Goal: Task Accomplishment & Management: Complete application form

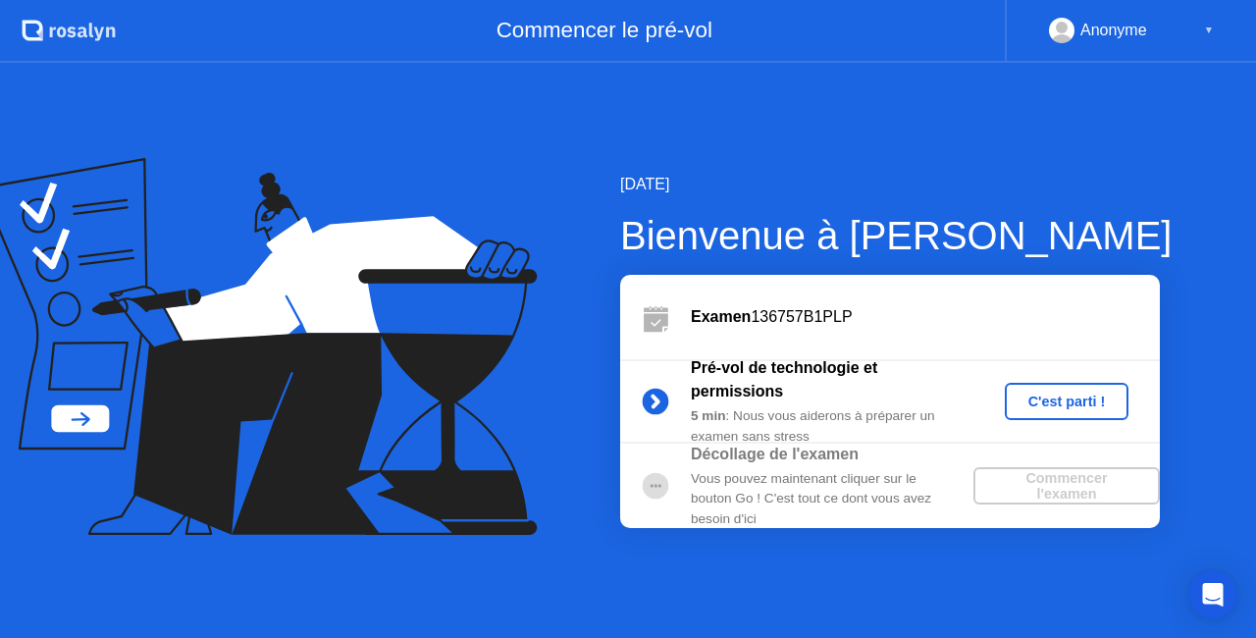
click at [1089, 402] on div "C'est parti !" at bounding box center [1067, 402] width 109 height 16
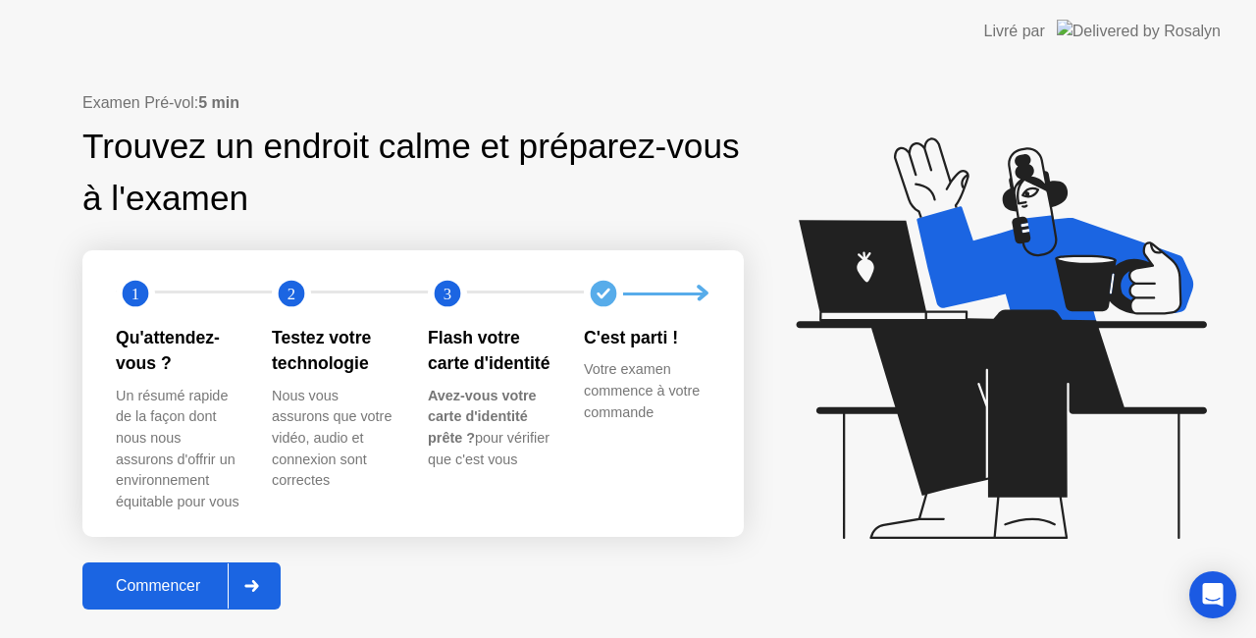
click at [184, 581] on div "Commencer" at bounding box center [157, 586] width 139 height 18
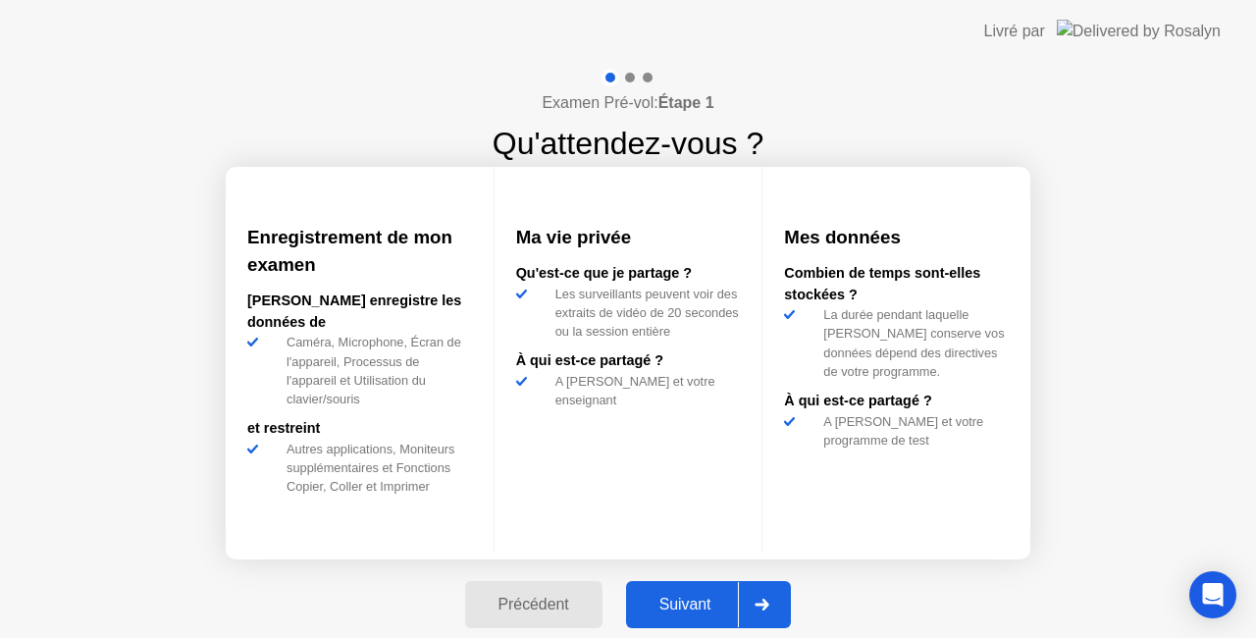
click at [704, 605] on div "Suivant" at bounding box center [685, 605] width 107 height 18
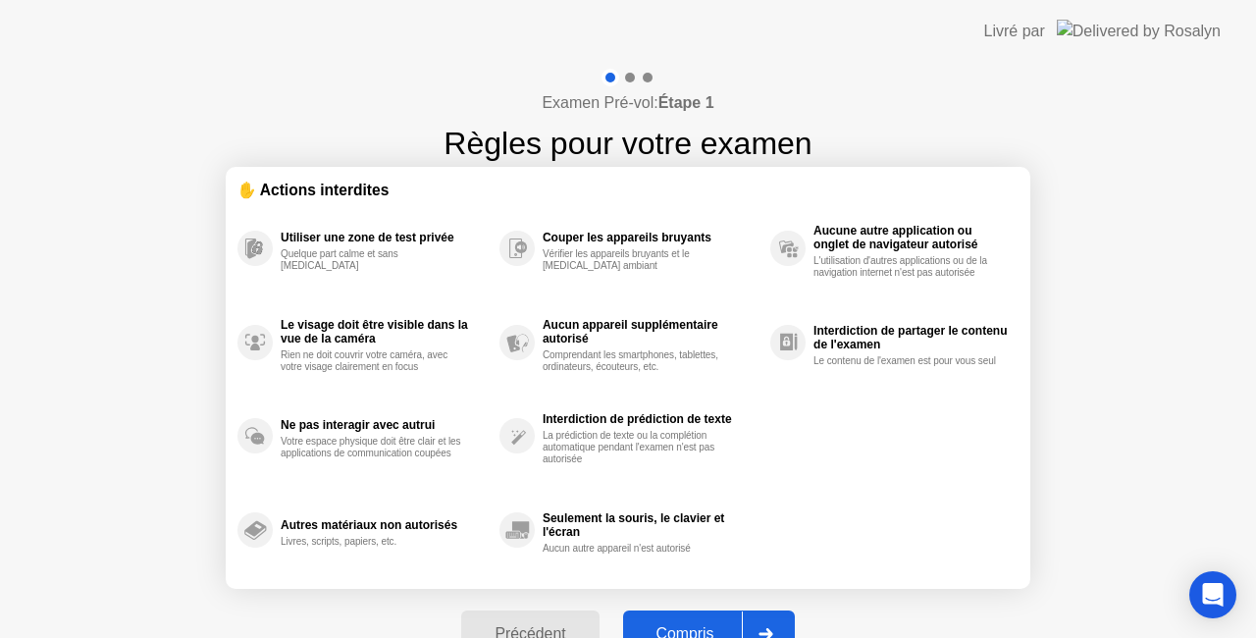
click at [671, 625] on div "Compris" at bounding box center [685, 634] width 113 height 18
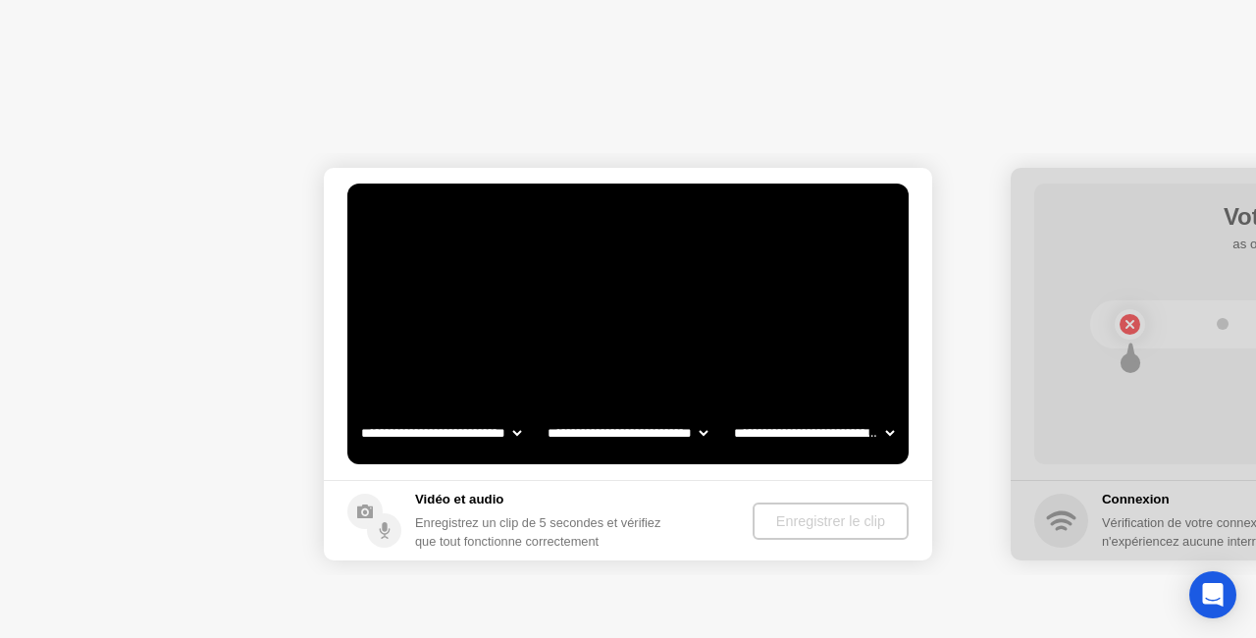
select select "**********"
select select "*******"
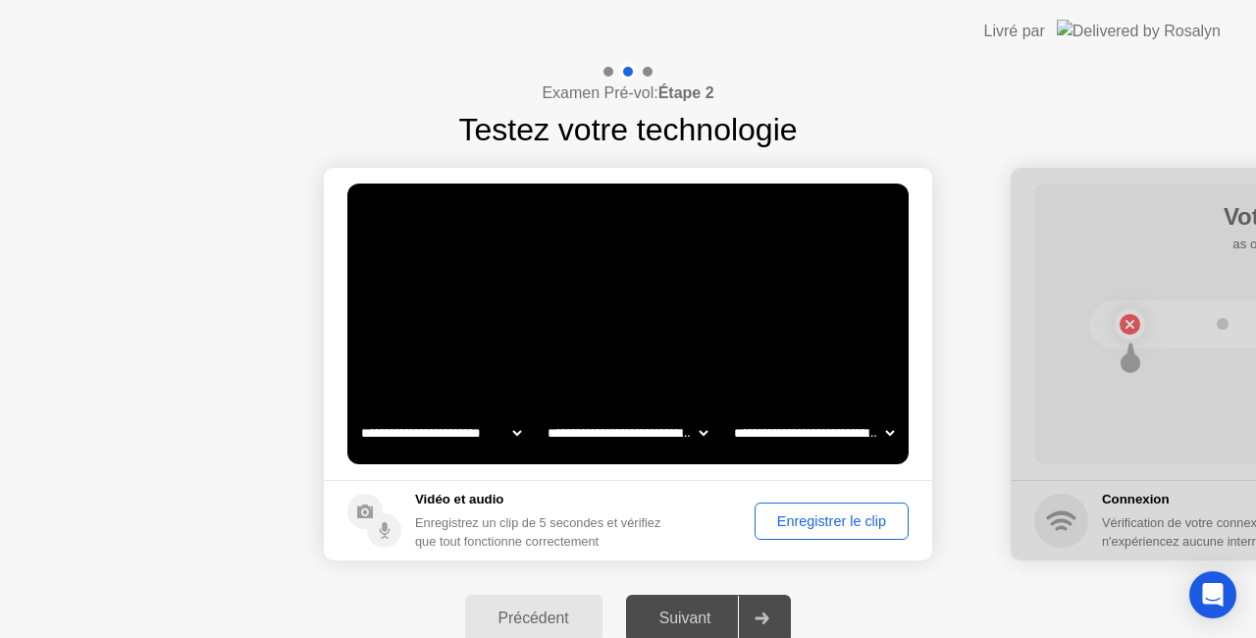
click at [838, 520] on div "Enregistrer le clip" at bounding box center [831, 521] width 140 height 16
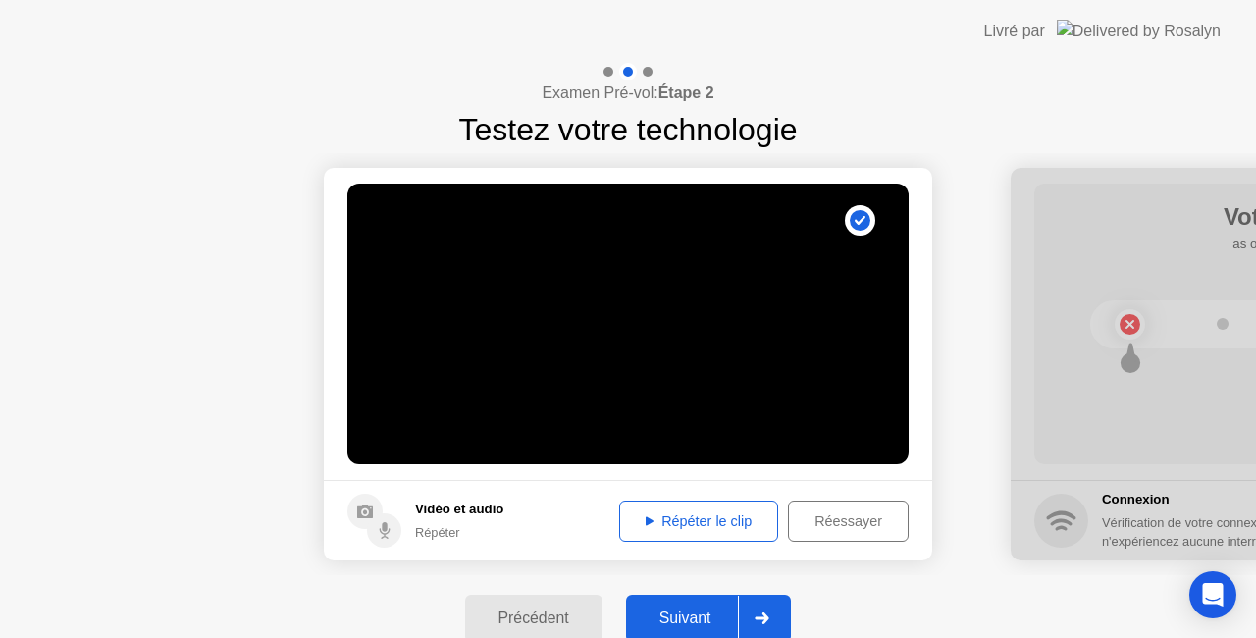
click at [736, 517] on div "Répéter le clip" at bounding box center [698, 521] width 145 height 16
click at [699, 617] on div "Suivant" at bounding box center [685, 618] width 107 height 18
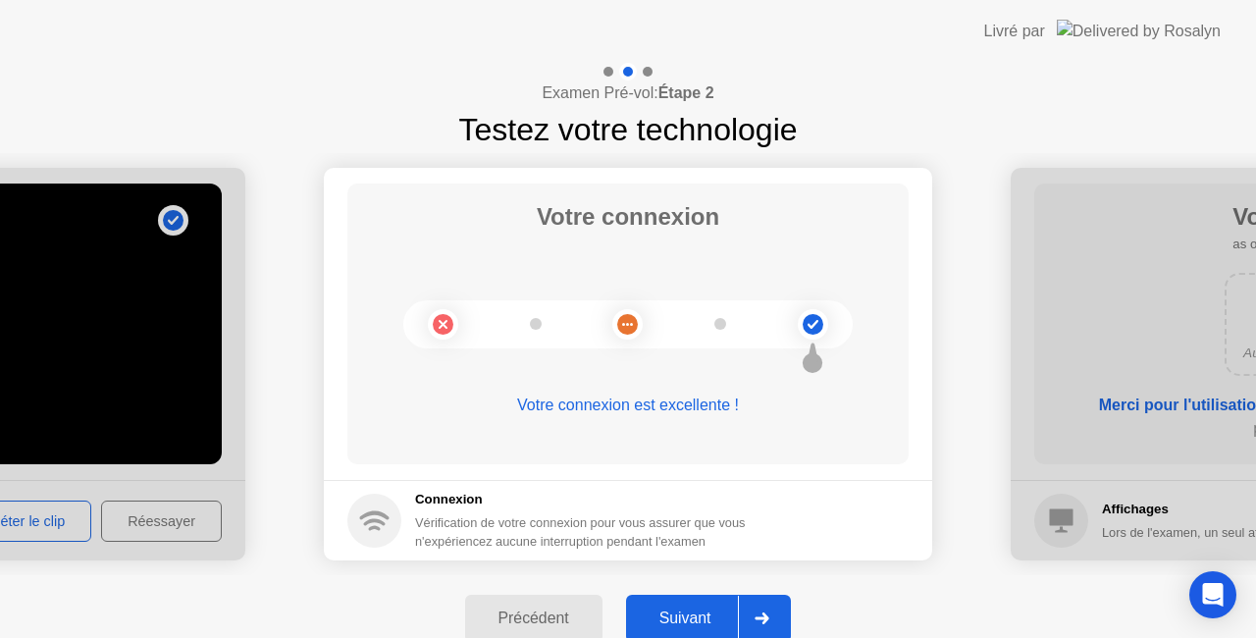
click at [699, 617] on div "Suivant" at bounding box center [685, 618] width 107 height 18
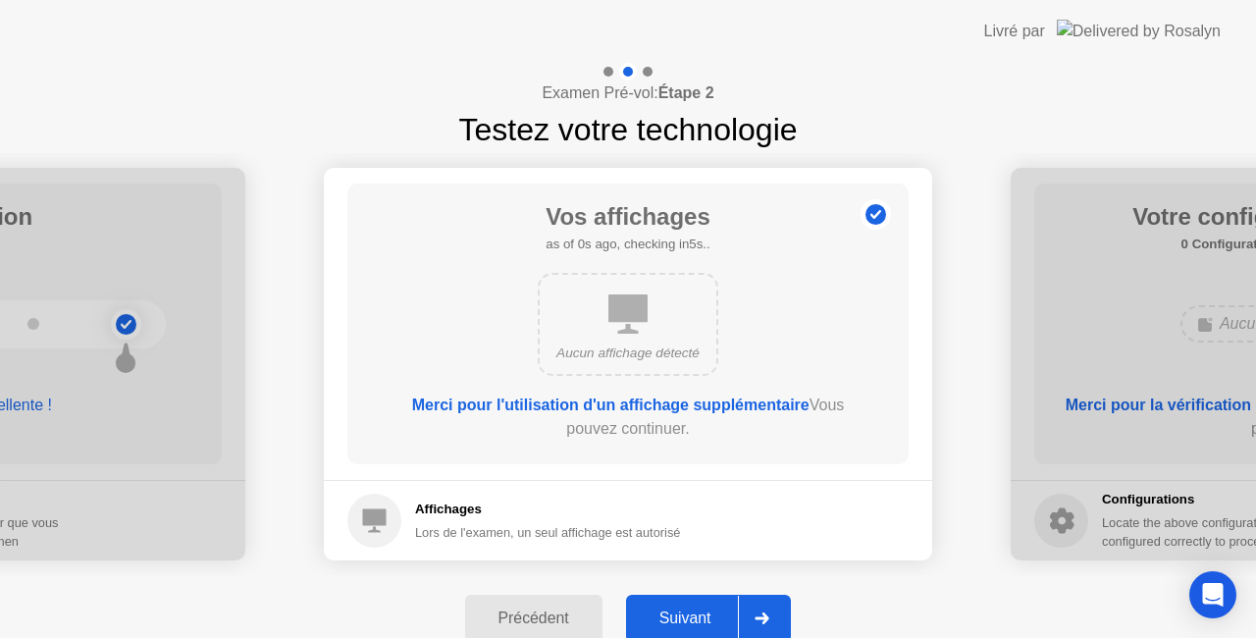
click at [699, 617] on div "Suivant" at bounding box center [685, 618] width 107 height 18
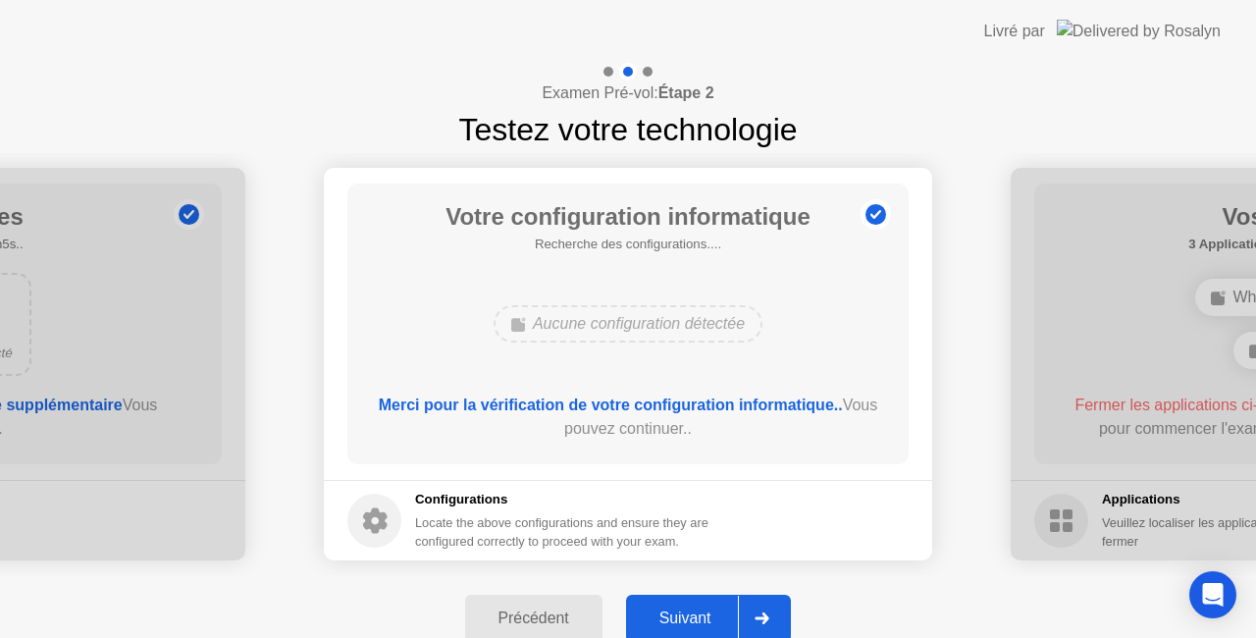
click at [699, 617] on div "Suivant" at bounding box center [685, 618] width 107 height 18
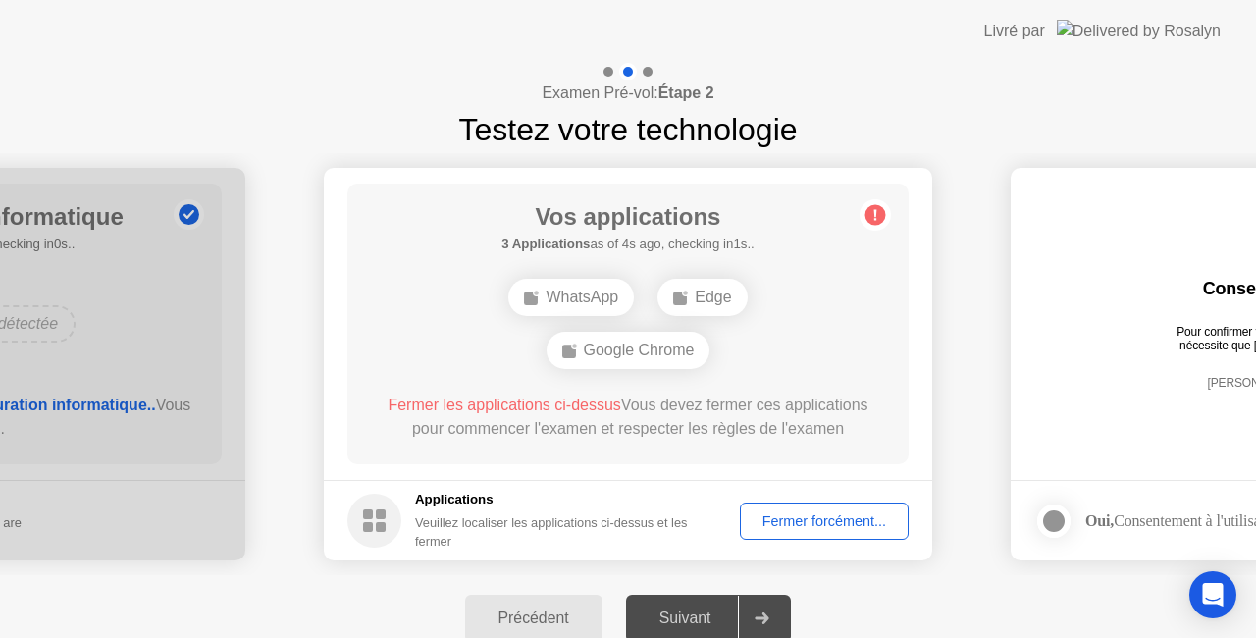
click at [823, 513] on div "Fermer forcément..." at bounding box center [824, 521] width 155 height 16
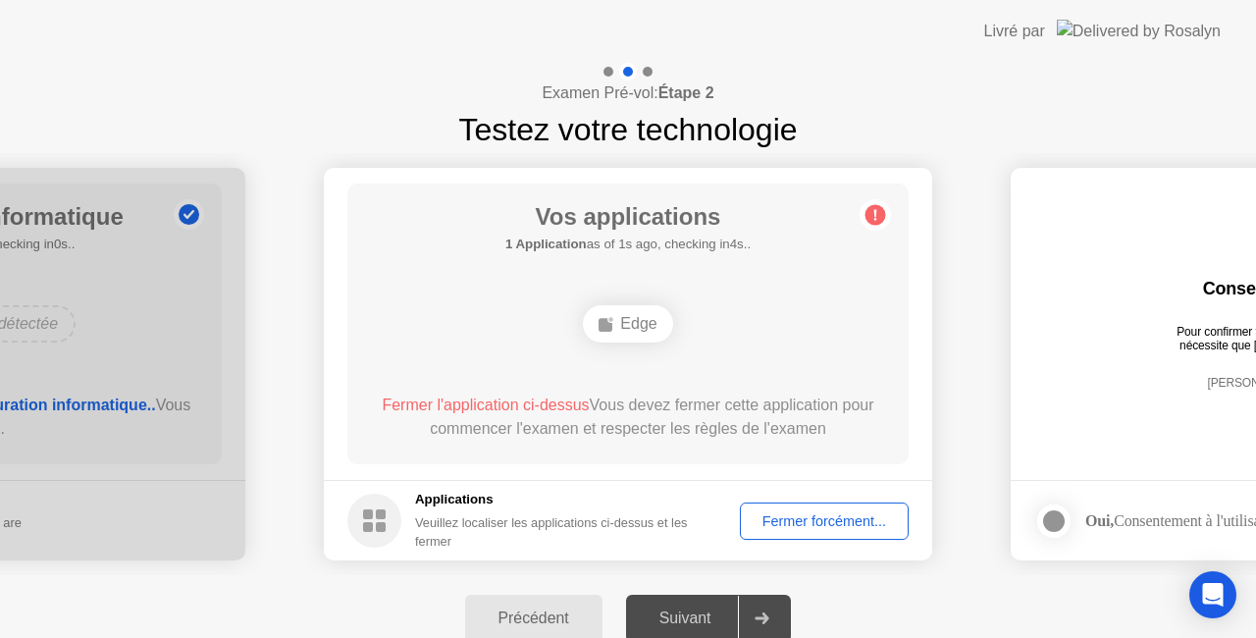
click at [674, 625] on div "Suivant" at bounding box center [685, 618] width 107 height 18
click at [844, 518] on div "Fermer forcément..." at bounding box center [824, 521] width 155 height 16
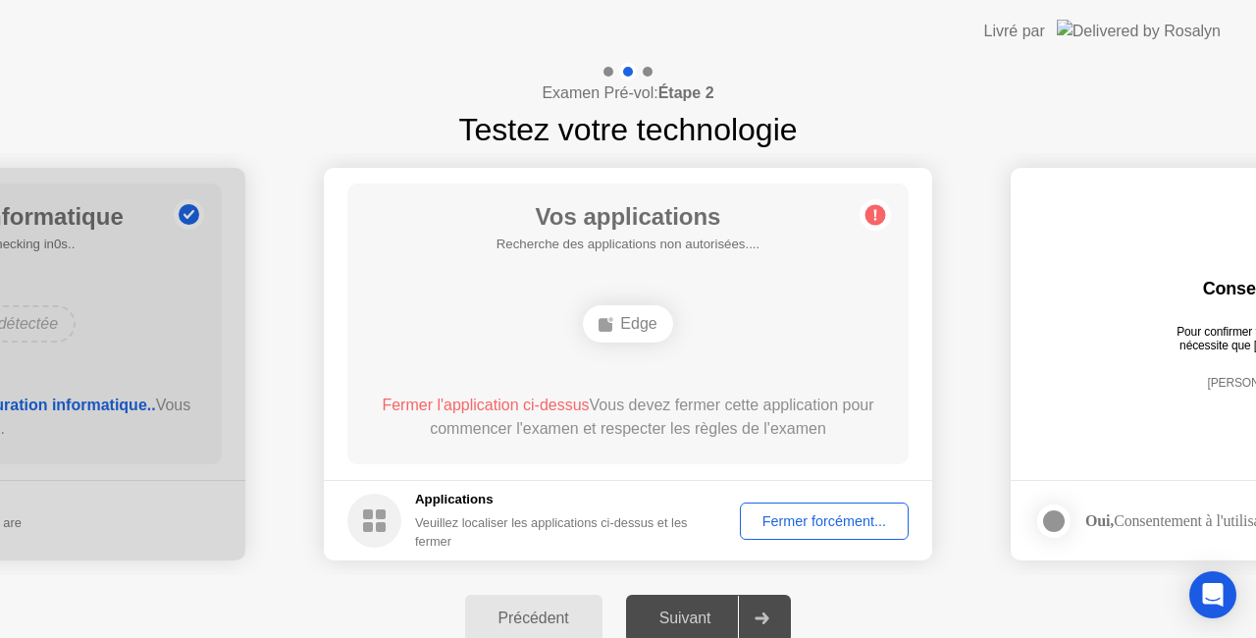
click at [798, 519] on div "Fermer forcément..." at bounding box center [824, 521] width 155 height 16
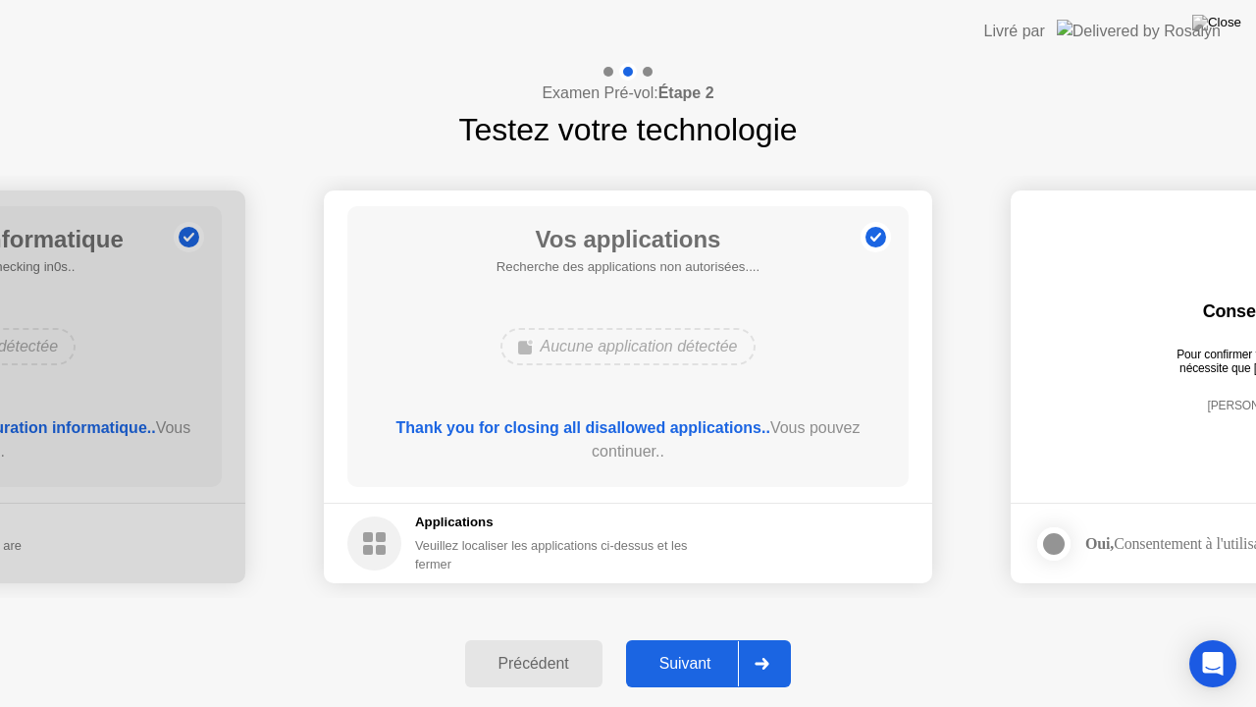
click at [685, 637] on div "Suivant" at bounding box center [685, 664] width 107 height 18
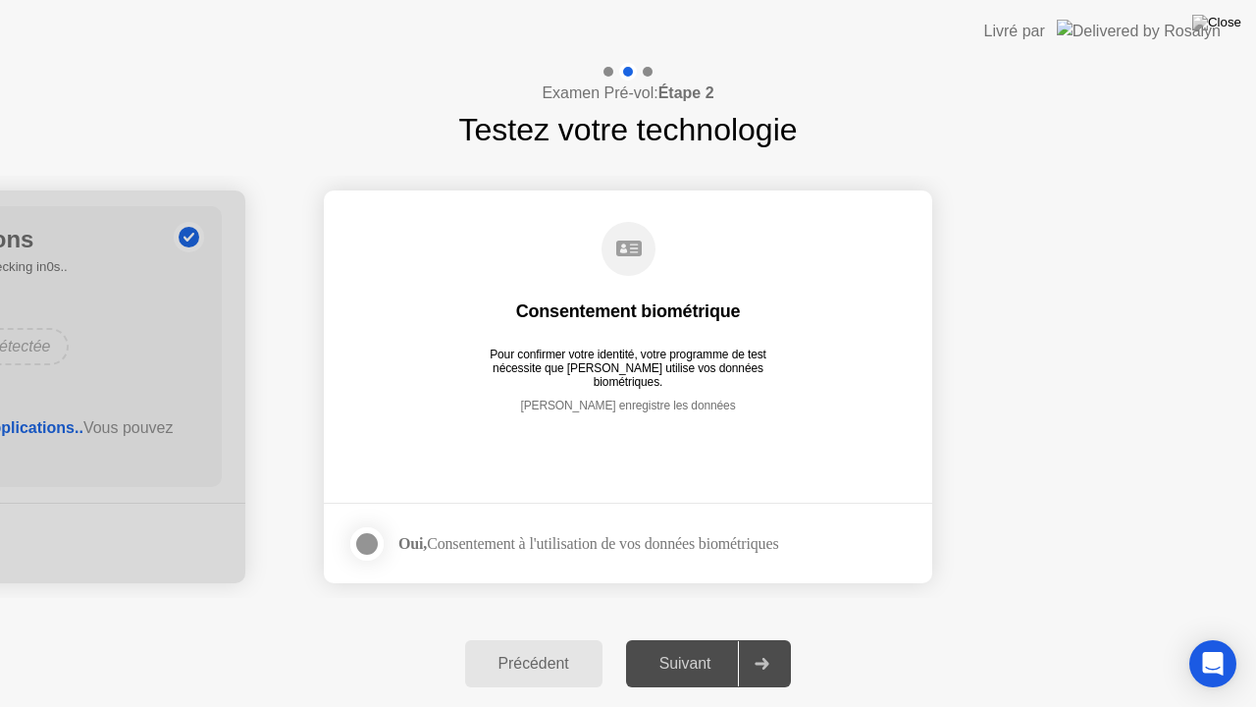
click at [365, 543] on div at bounding box center [367, 544] width 24 height 24
click at [694, 637] on div "Suivant" at bounding box center [685, 664] width 107 height 18
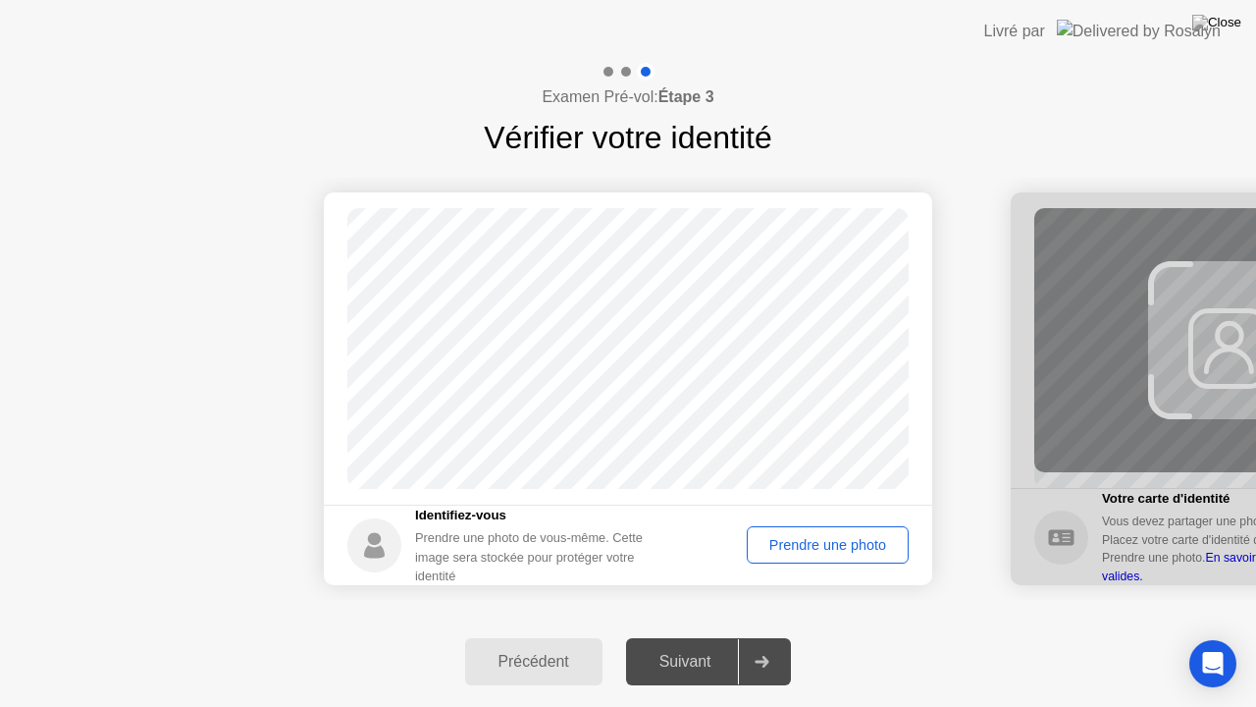
click at [835, 551] on div "Prendre une photo" at bounding box center [828, 545] width 148 height 16
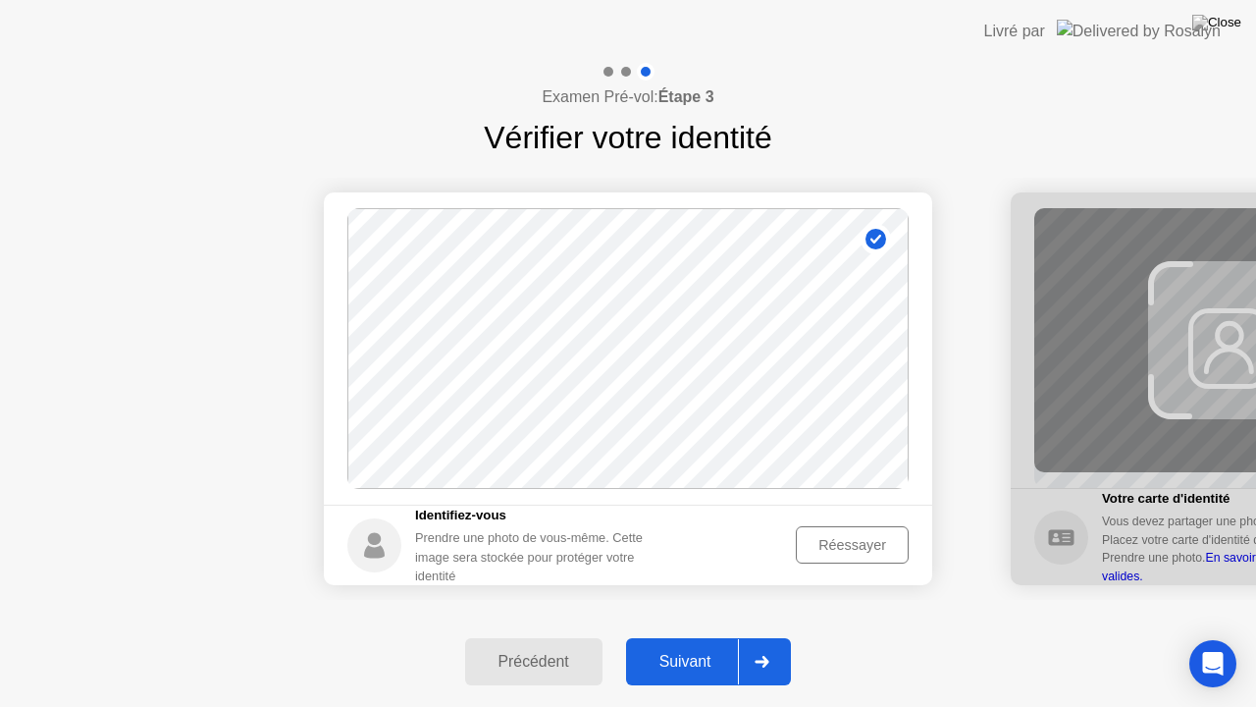
click at [860, 548] on div "Réessayer" at bounding box center [852, 545] width 99 height 16
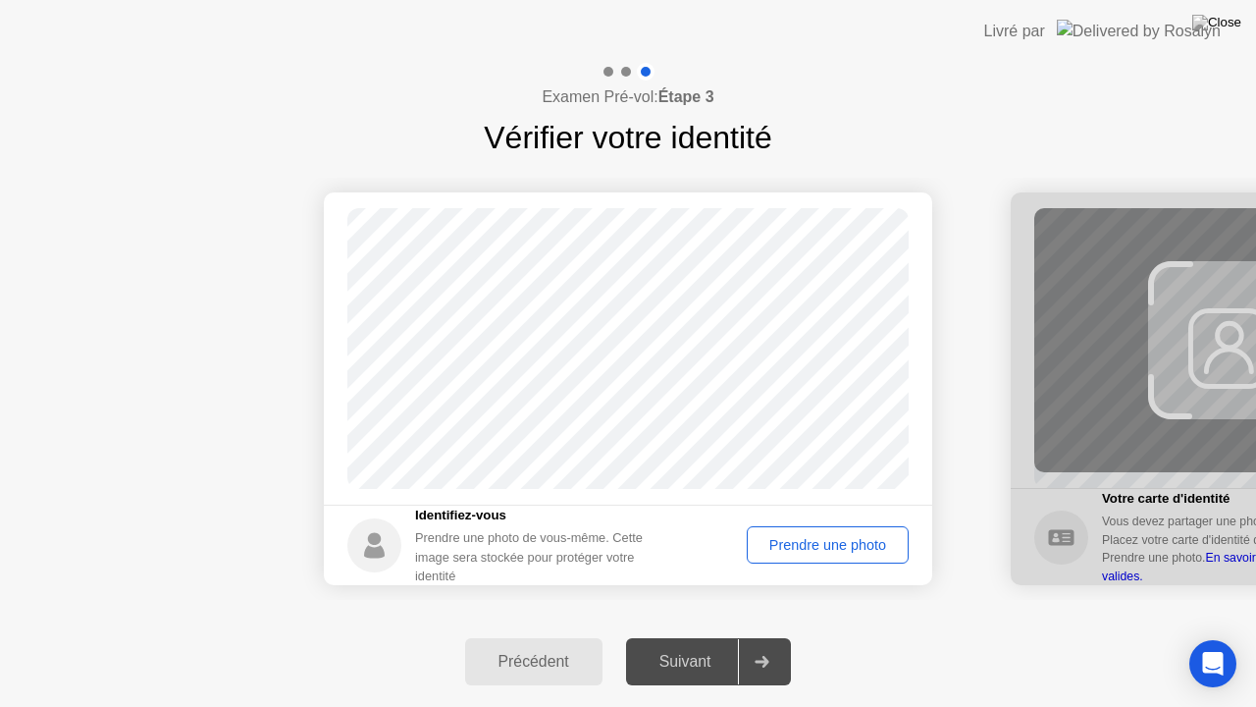
click at [860, 548] on div "Prendre une photo" at bounding box center [828, 545] width 148 height 16
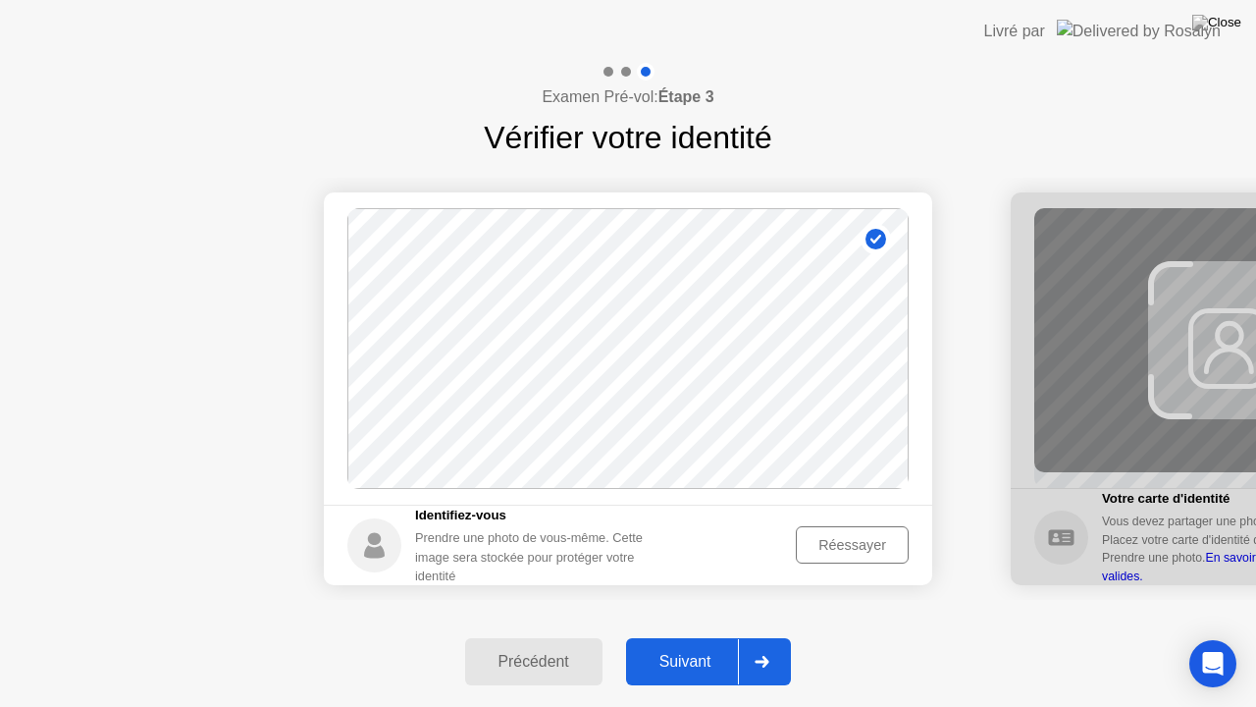
click at [693, 637] on div "Suivant" at bounding box center [685, 662] width 107 height 18
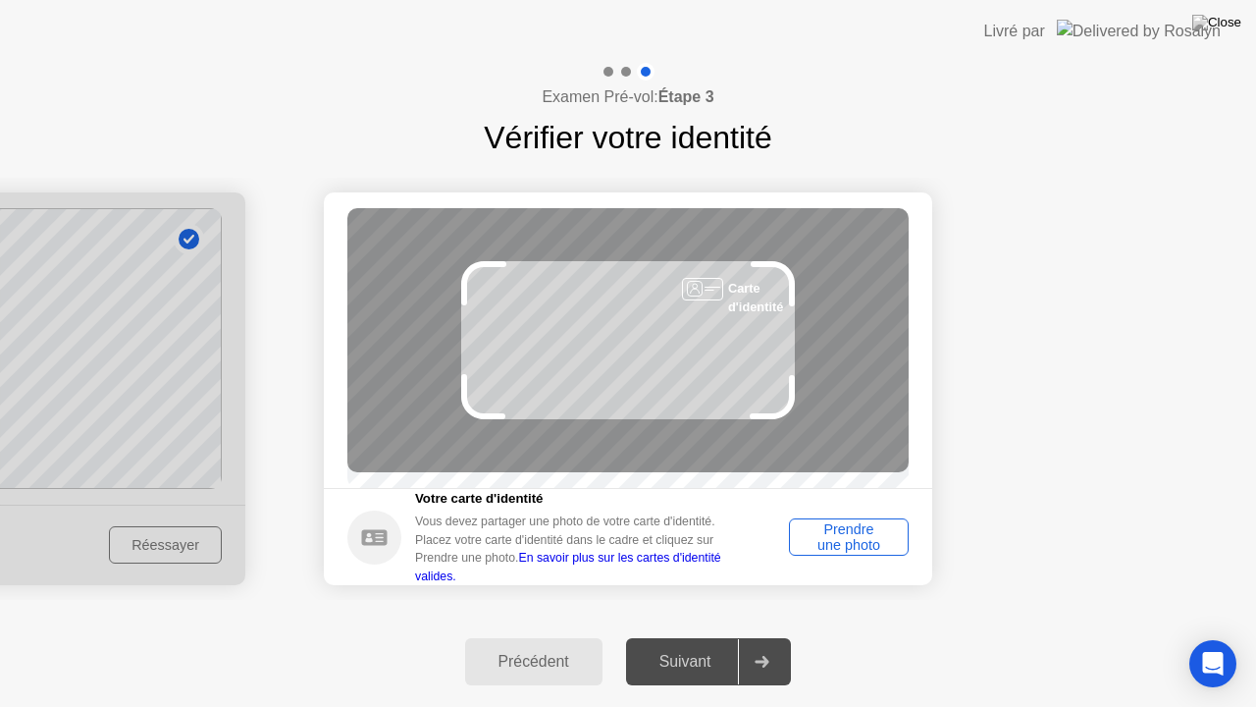
click at [844, 551] on div "Prendre une photo" at bounding box center [849, 536] width 106 height 31
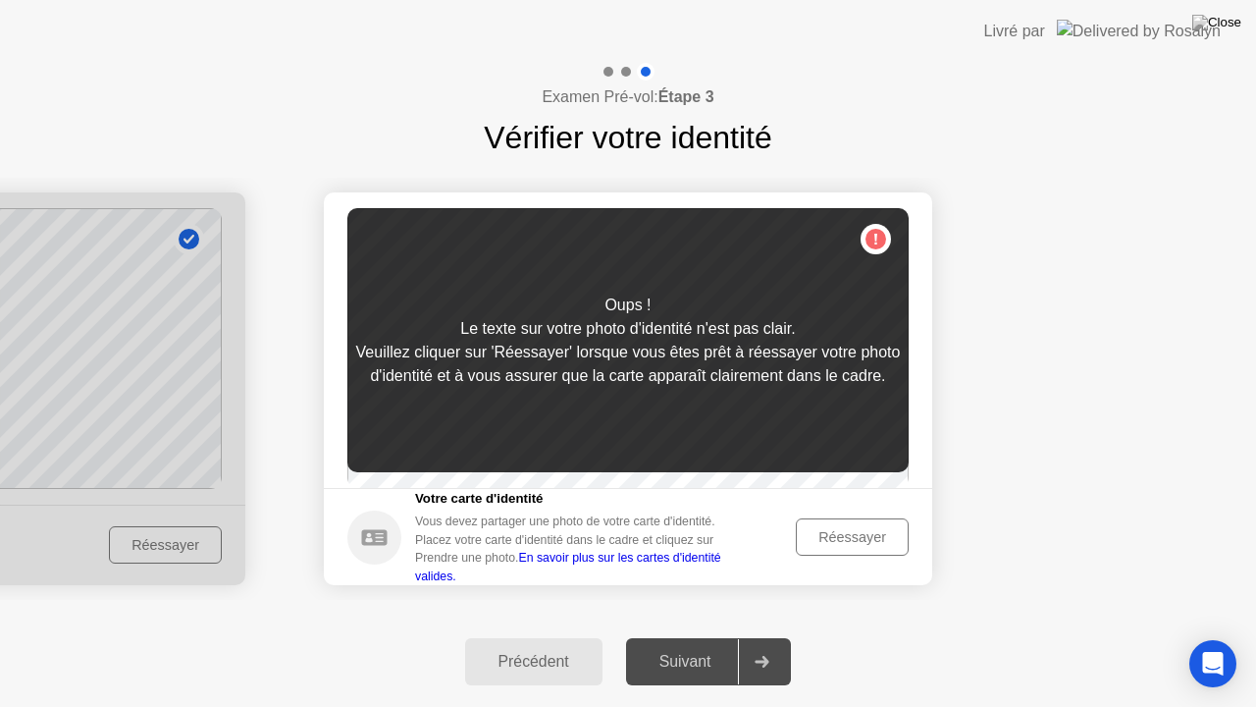
click at [831, 545] on div "Réessayer" at bounding box center [852, 537] width 99 height 16
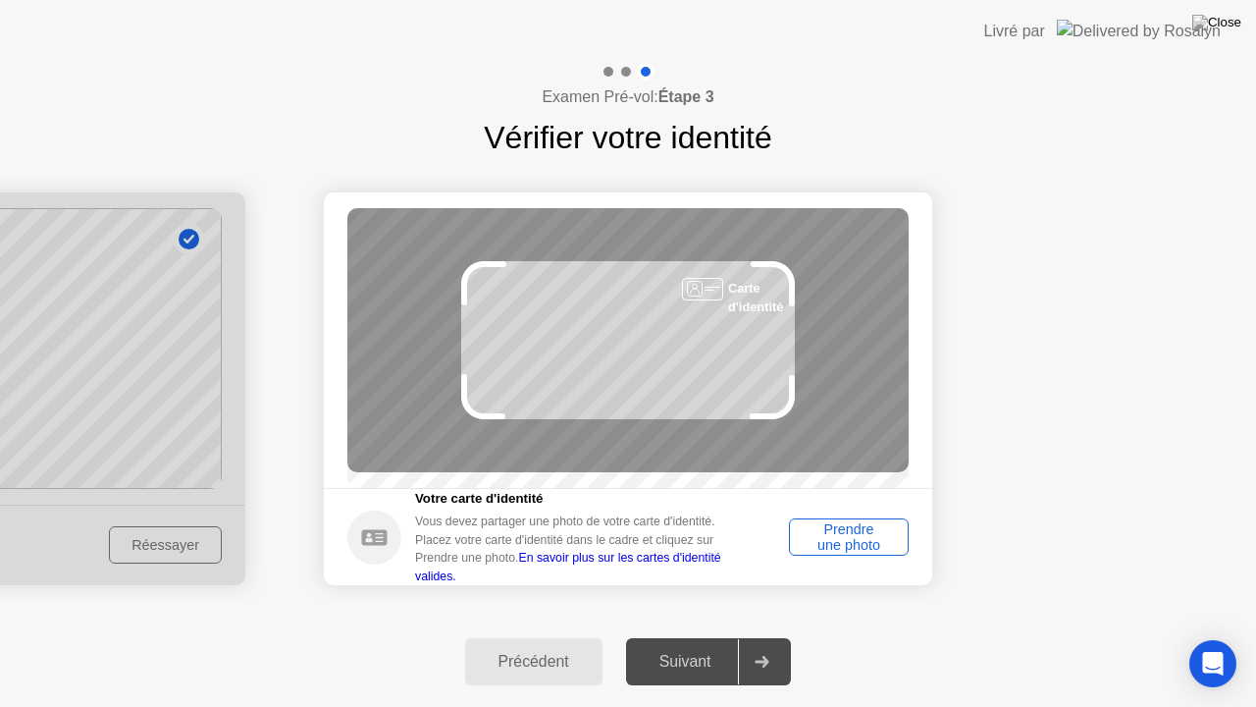
click at [841, 548] on div "Prendre une photo" at bounding box center [849, 536] width 106 height 31
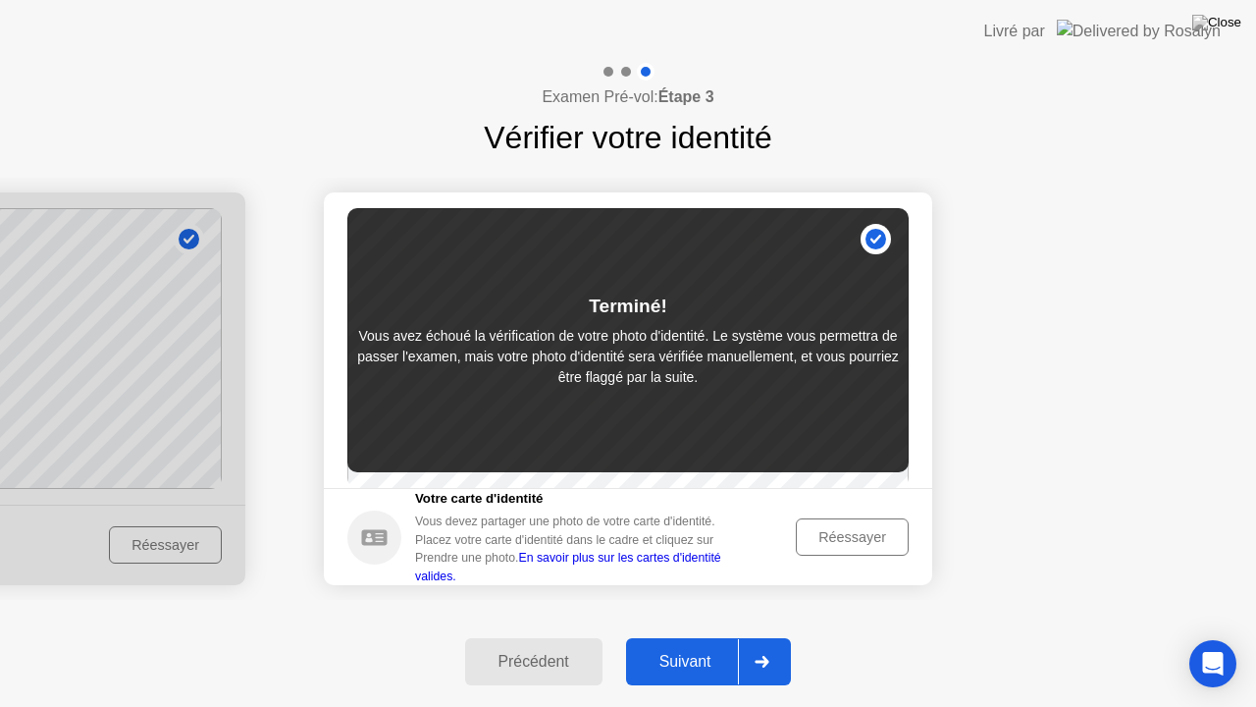
click at [699, 637] on div "Suivant" at bounding box center [685, 662] width 107 height 18
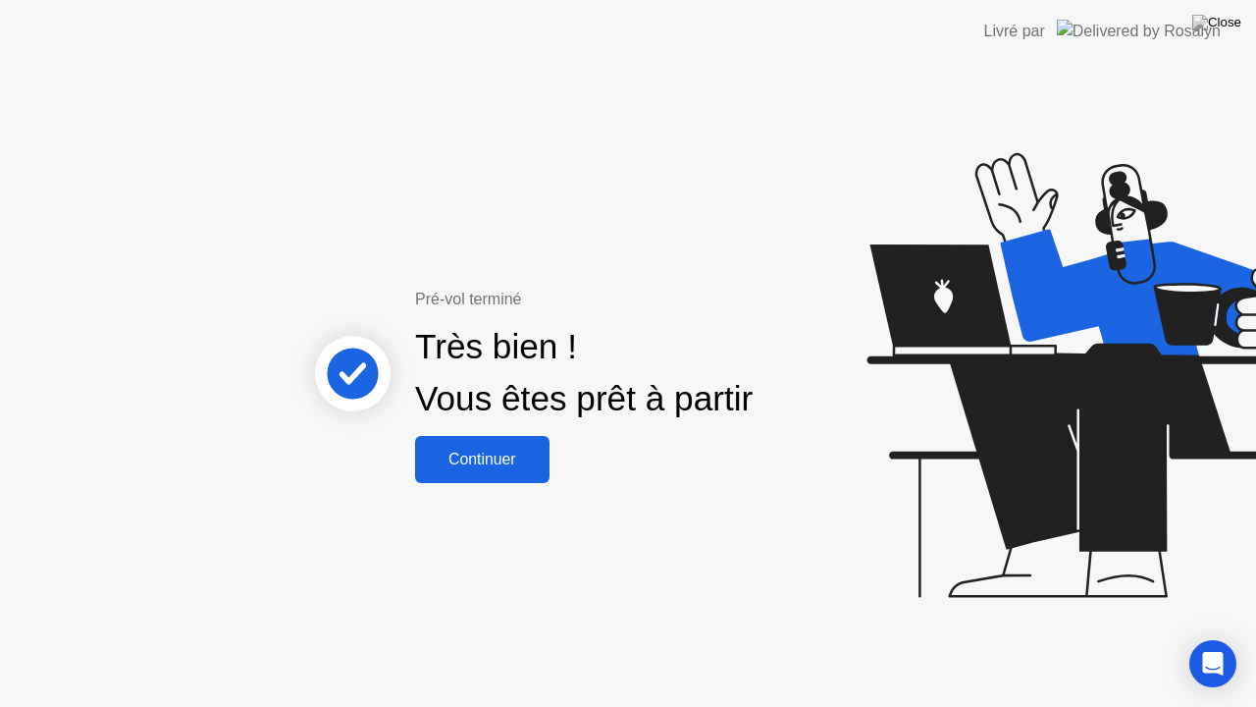
click at [471, 453] on div "Continuer" at bounding box center [482, 459] width 123 height 18
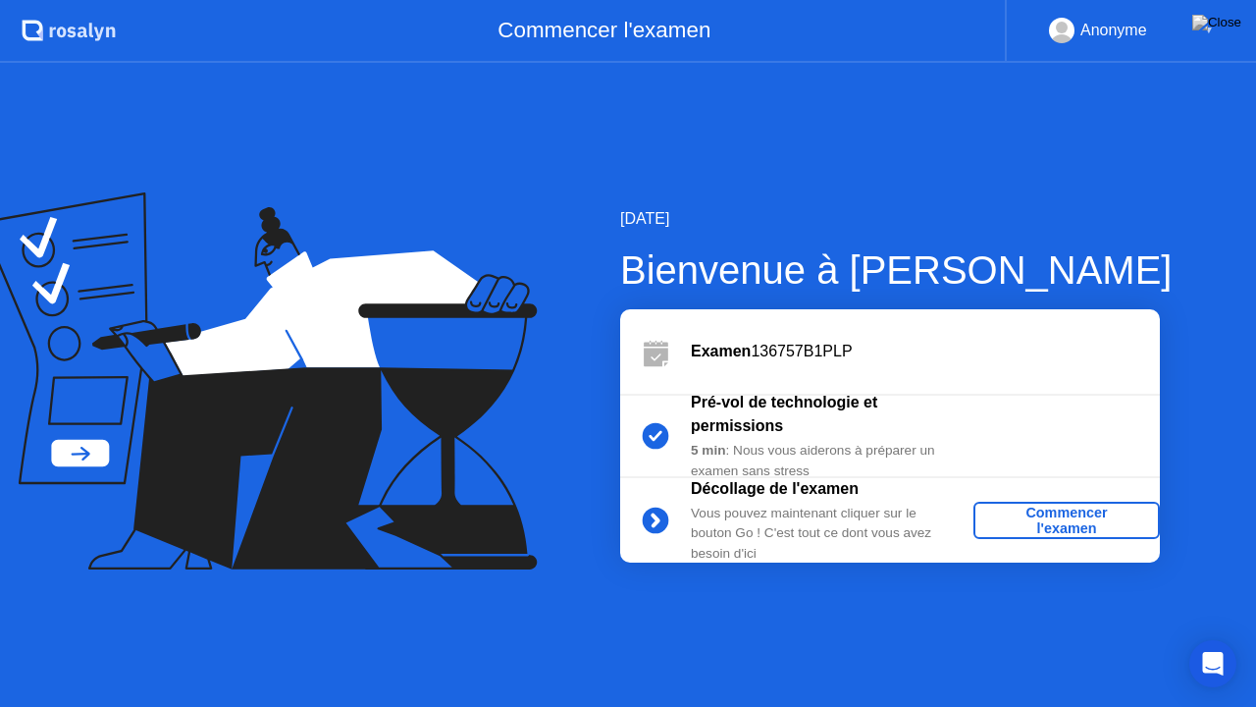
click at [1082, 522] on div "Commencer l'examen" at bounding box center [1066, 519] width 171 height 31
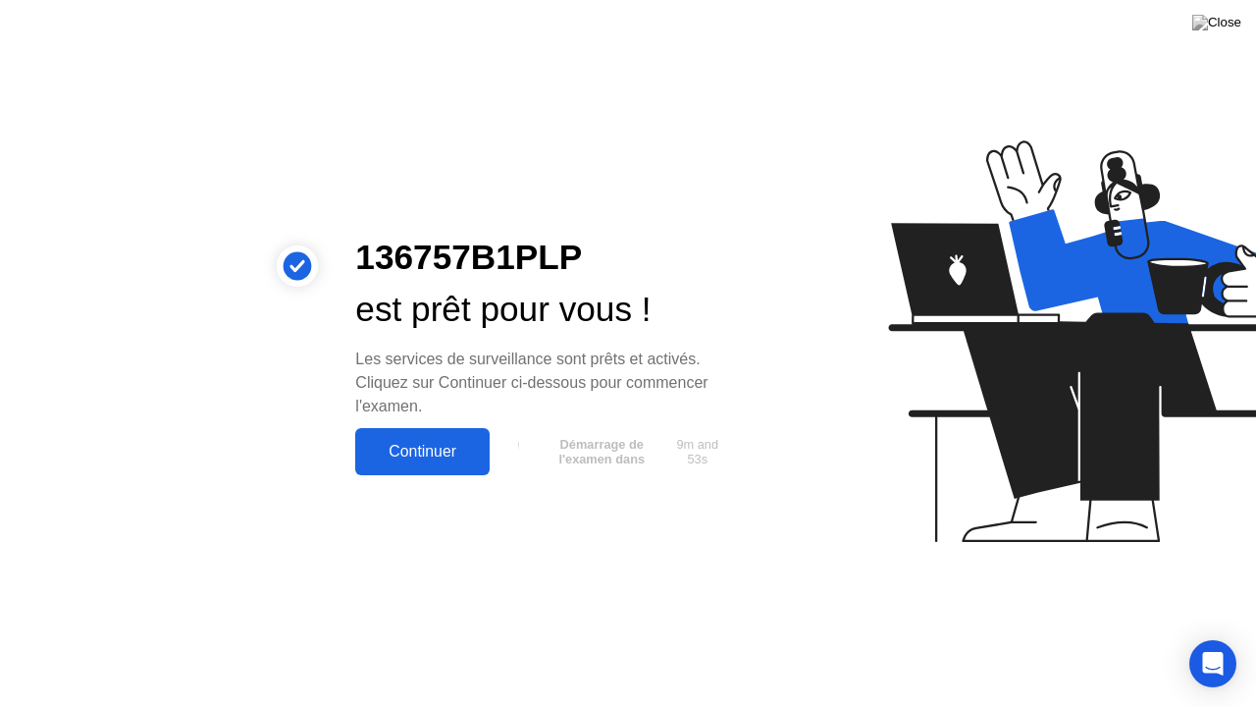
click at [444, 446] on div "Continuer" at bounding box center [422, 452] width 123 height 18
